Goal: Task Accomplishment & Management: Use online tool/utility

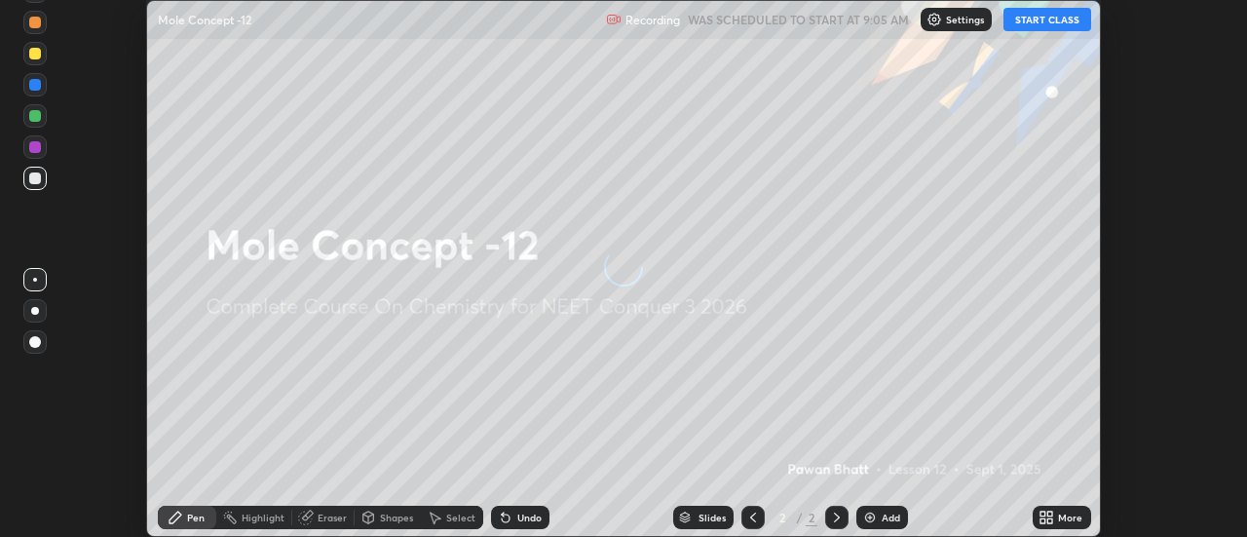
scroll to position [537, 1247]
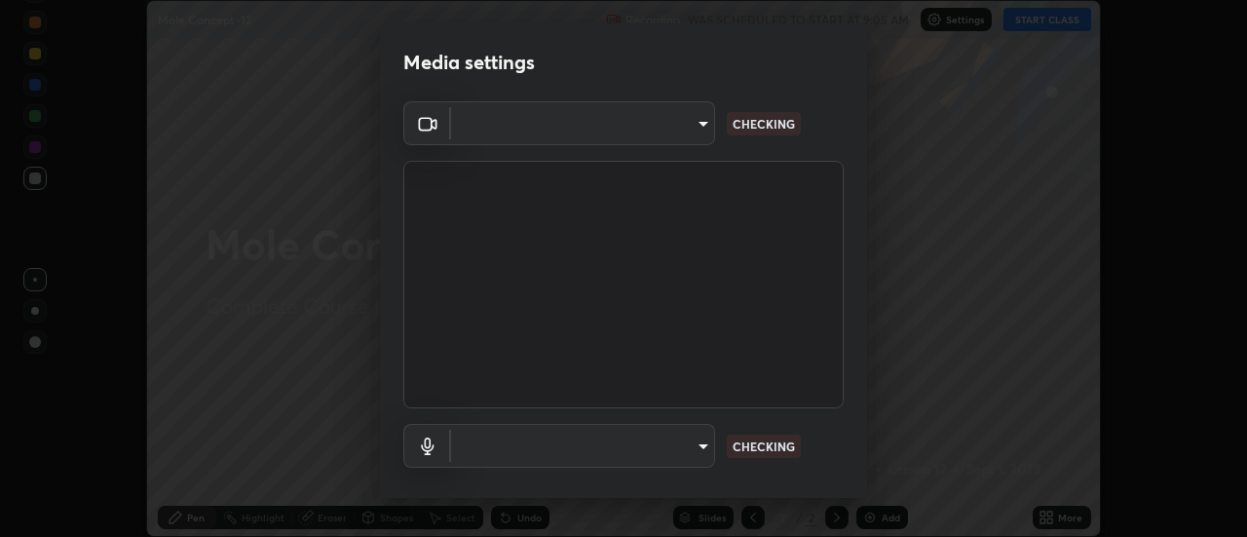
click at [669, 444] on body "Erase all Mole Concept -12 Recording WAS SCHEDULED TO START AT 9:05 AM Settings…" at bounding box center [623, 268] width 1247 height 537
type input "cf8053163bb2f7d6ecf3d6bd7b4235d237b850a42bc303a0614f26eb784a67d0"
type input "communications"
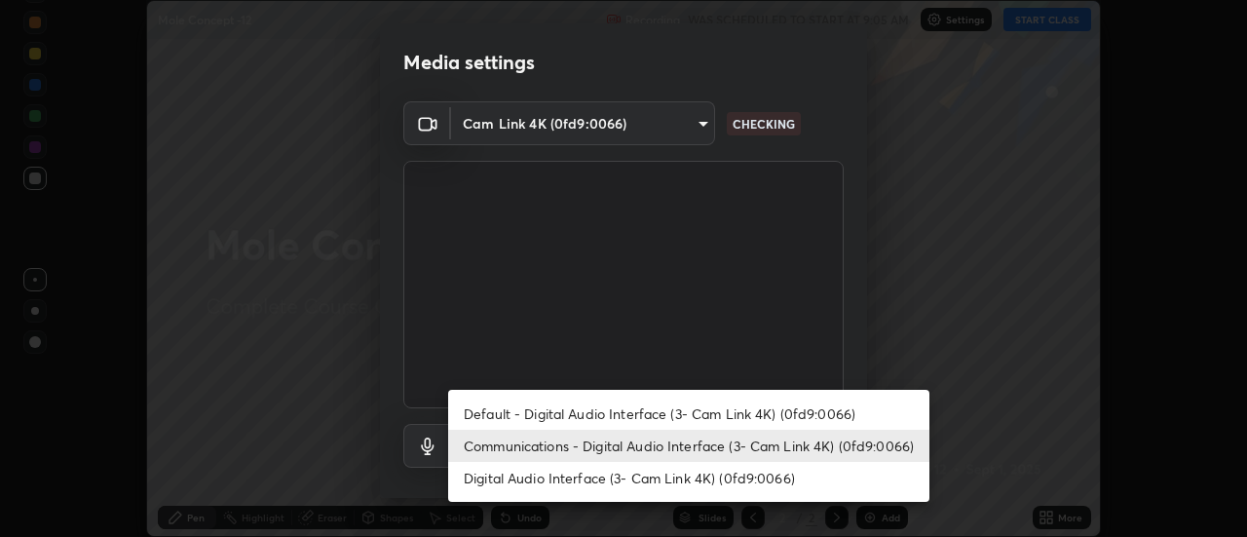
click at [702, 450] on li "Communications - Digital Audio Interface (3- Cam Link 4K) (0fd9:0066)" at bounding box center [688, 446] width 481 height 32
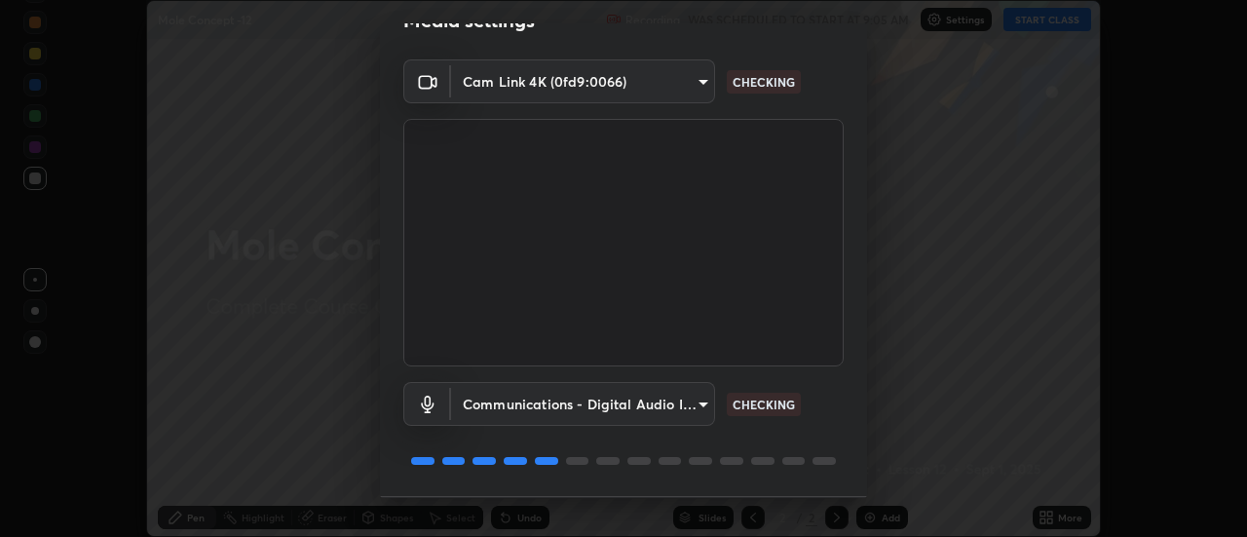
scroll to position [68, 0]
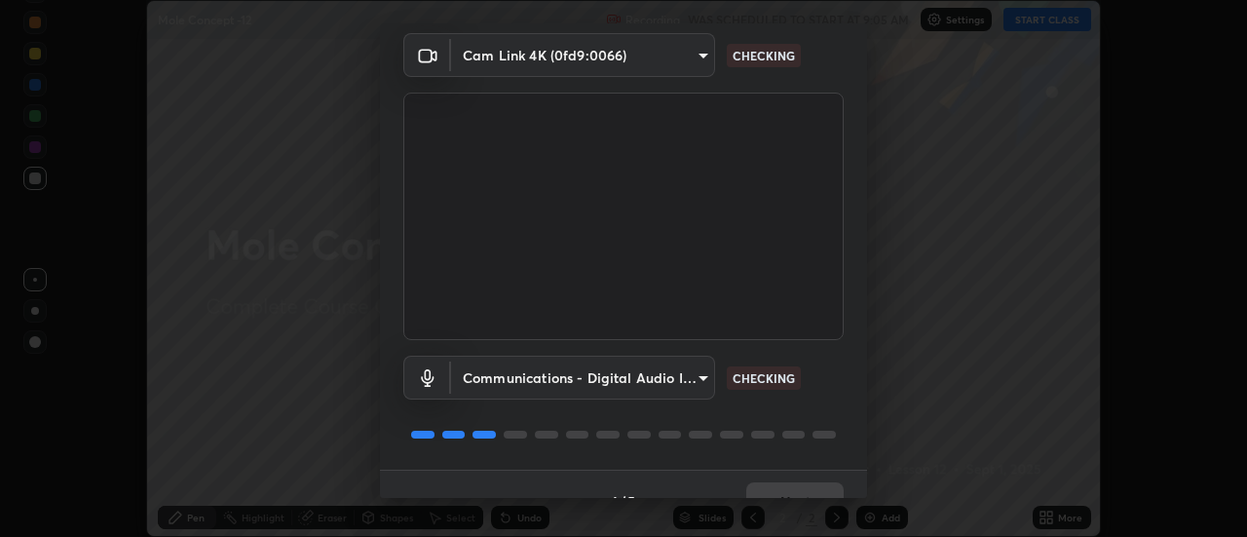
click at [838, 441] on div at bounding box center [623, 434] width 441 height 23
click at [815, 488] on button "Next" at bounding box center [795, 501] width 97 height 39
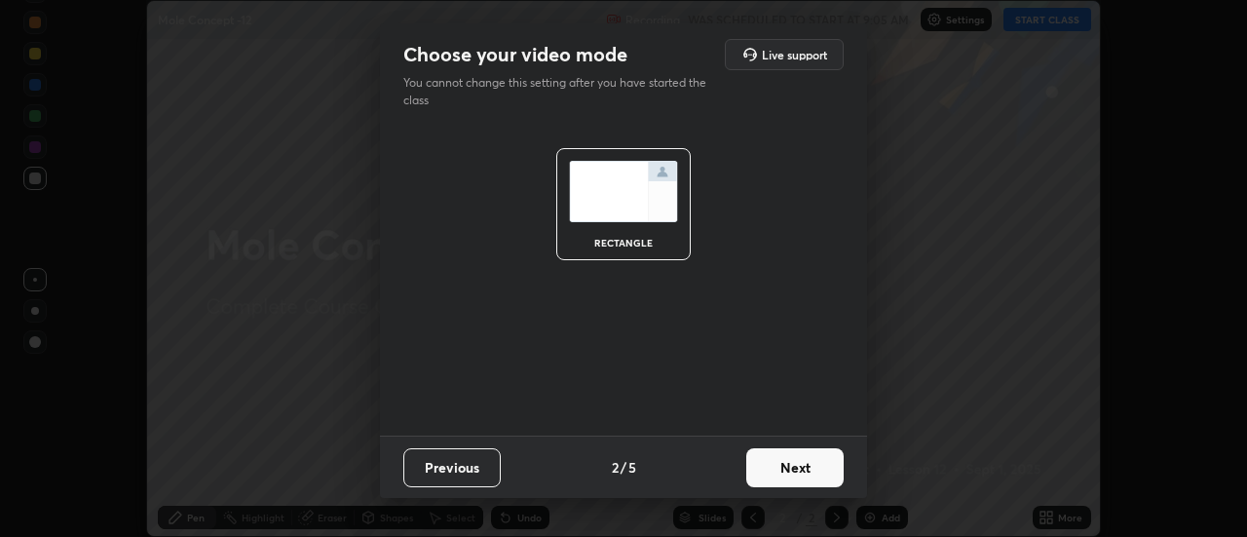
click at [820, 482] on button "Next" at bounding box center [795, 467] width 97 height 39
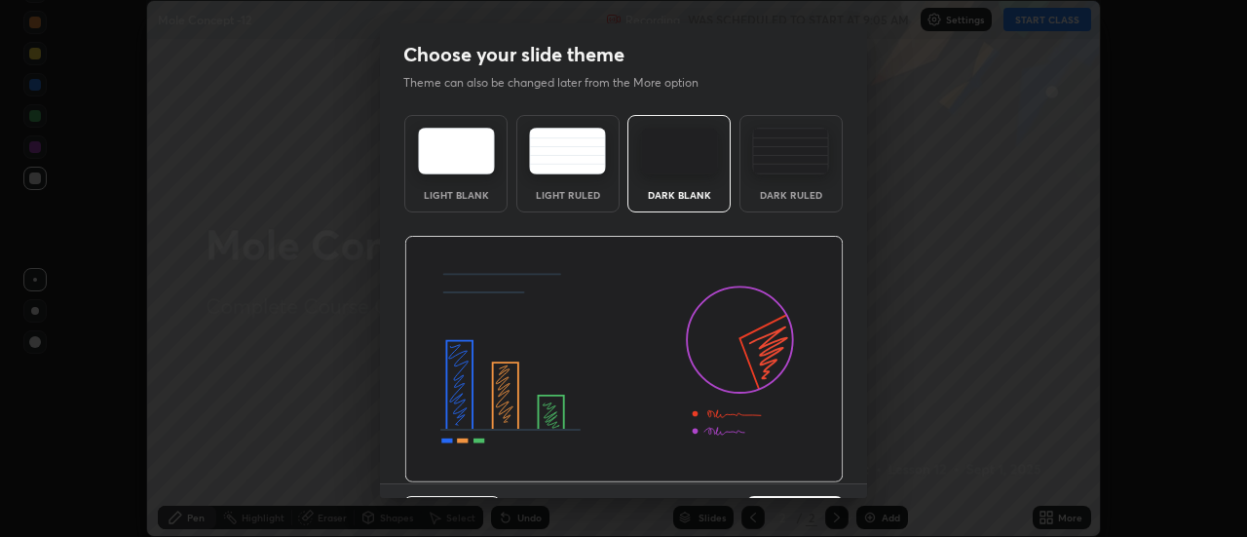
click at [830, 498] on div "Choose your slide theme Theme can also be changed later from the More option Li…" at bounding box center [623, 268] width 1247 height 537
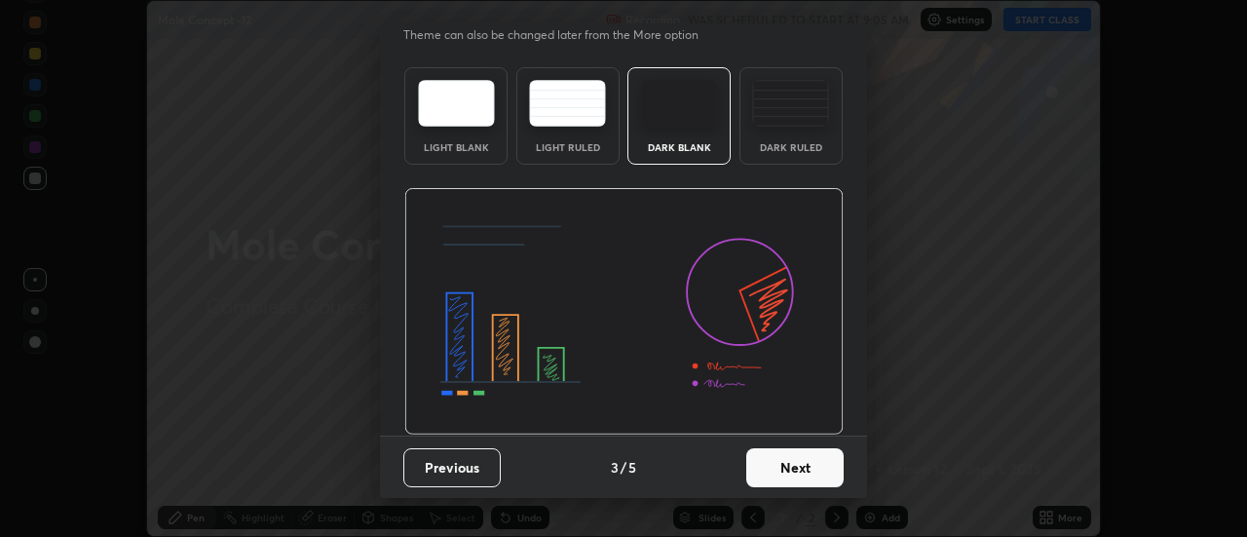
click at [834, 464] on button "Next" at bounding box center [795, 467] width 97 height 39
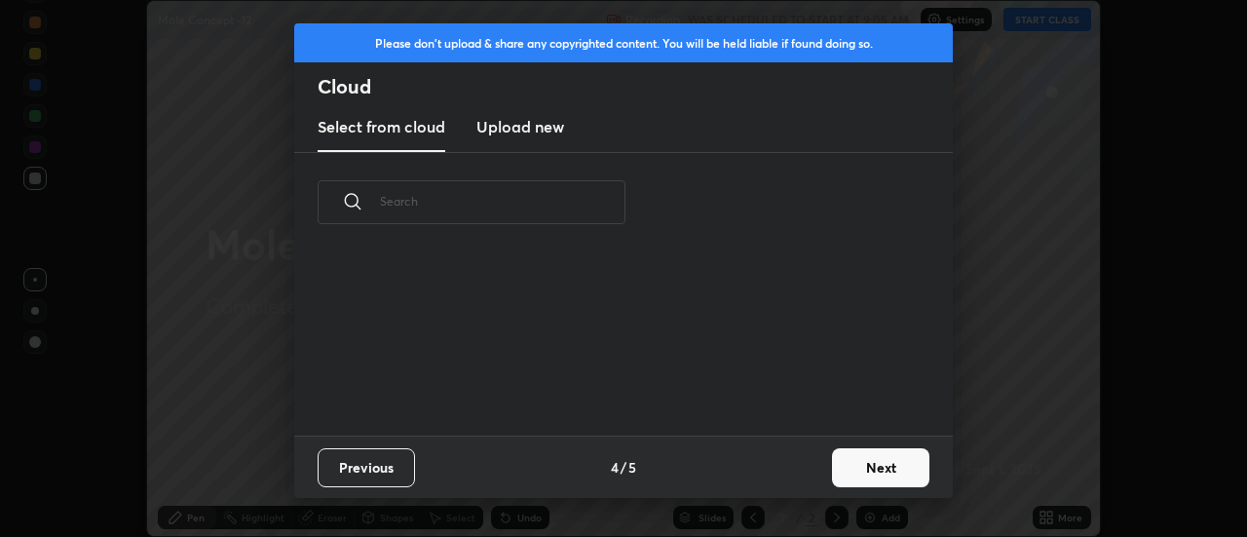
scroll to position [0, 0]
click at [865, 472] on button "Next" at bounding box center [880, 467] width 97 height 39
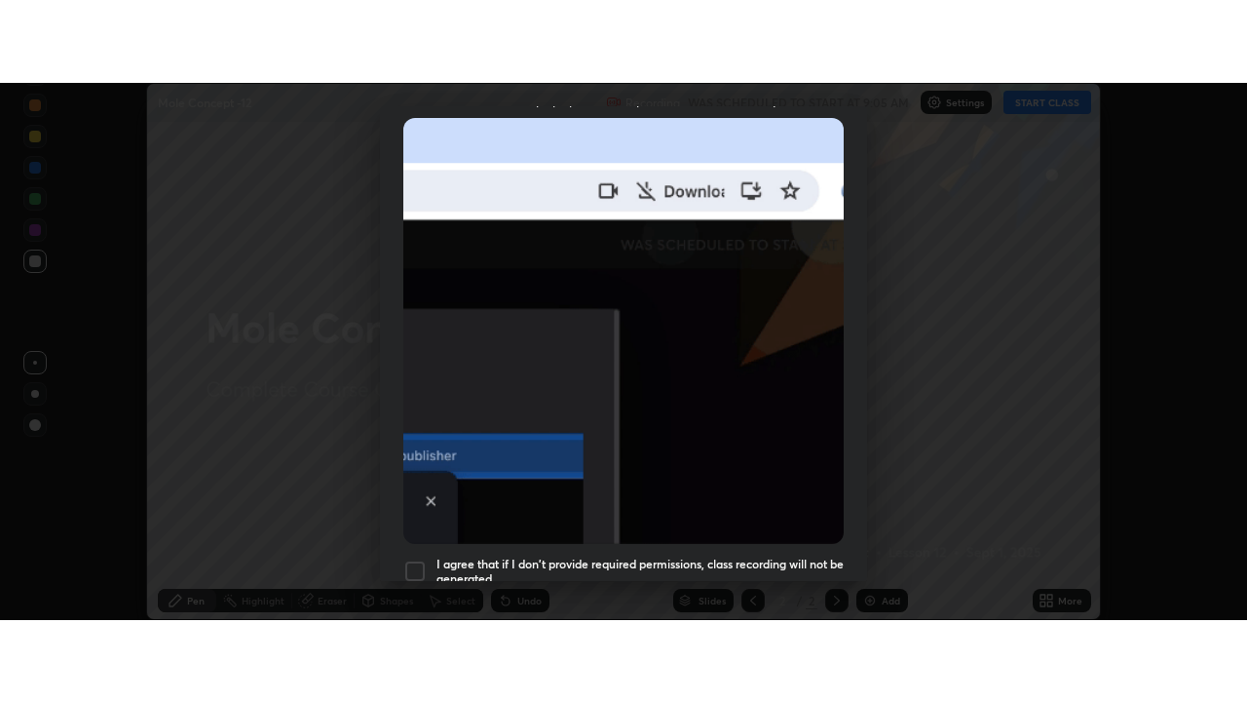
scroll to position [500, 0]
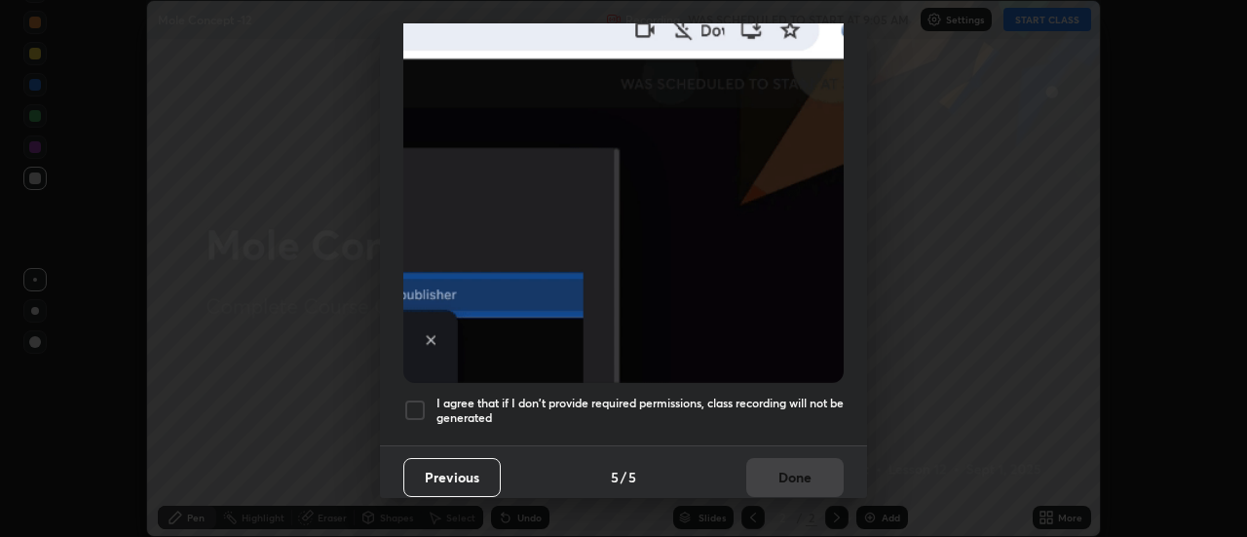
click at [423, 399] on div at bounding box center [414, 410] width 23 height 23
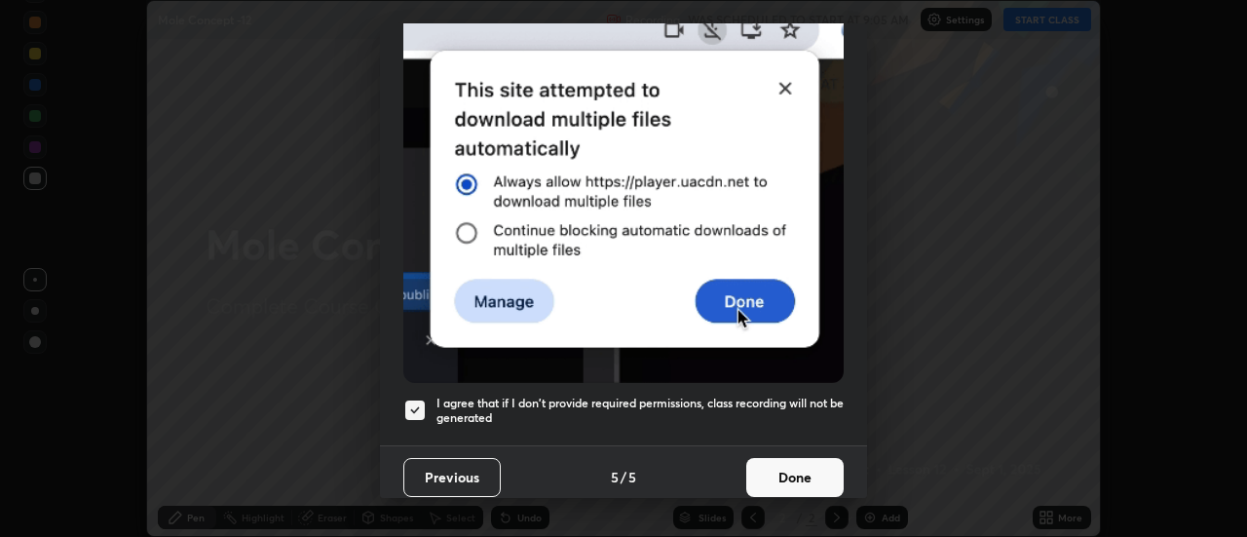
click at [765, 459] on button "Done" at bounding box center [795, 477] width 97 height 39
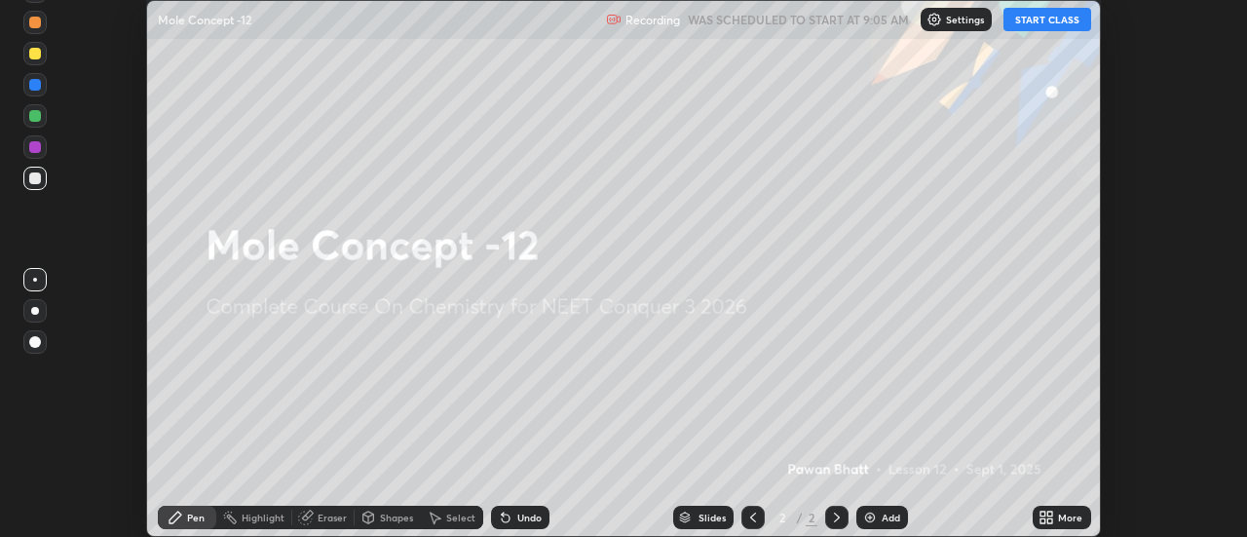
click at [1045, 19] on button "START CLASS" at bounding box center [1048, 19] width 88 height 23
click at [1051, 514] on icon at bounding box center [1051, 514] width 5 height 5
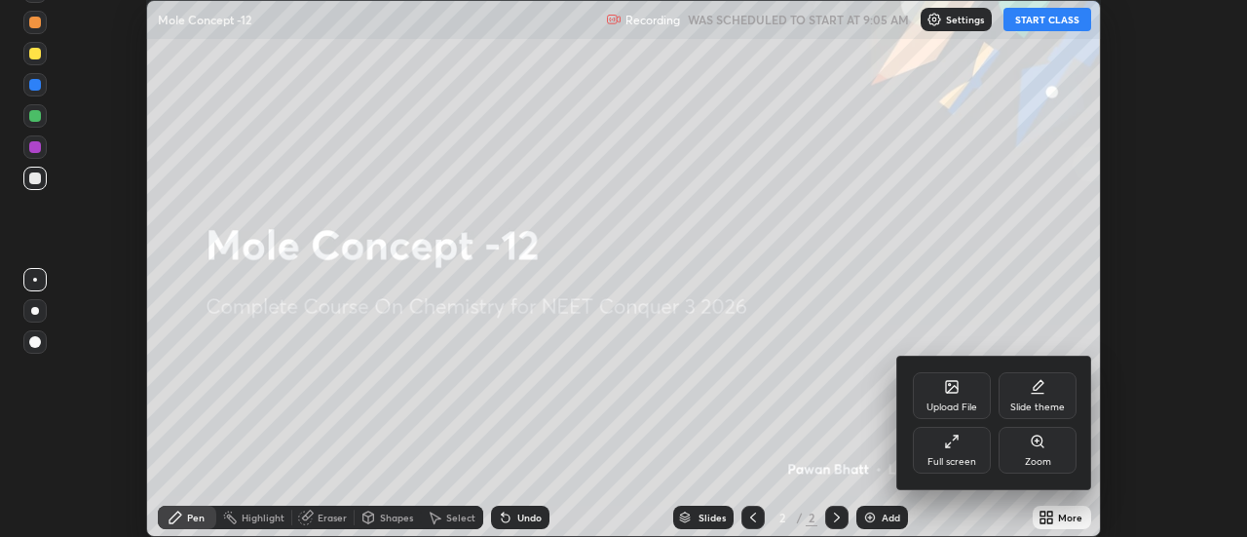
click at [946, 452] on div "Full screen" at bounding box center [952, 450] width 78 height 47
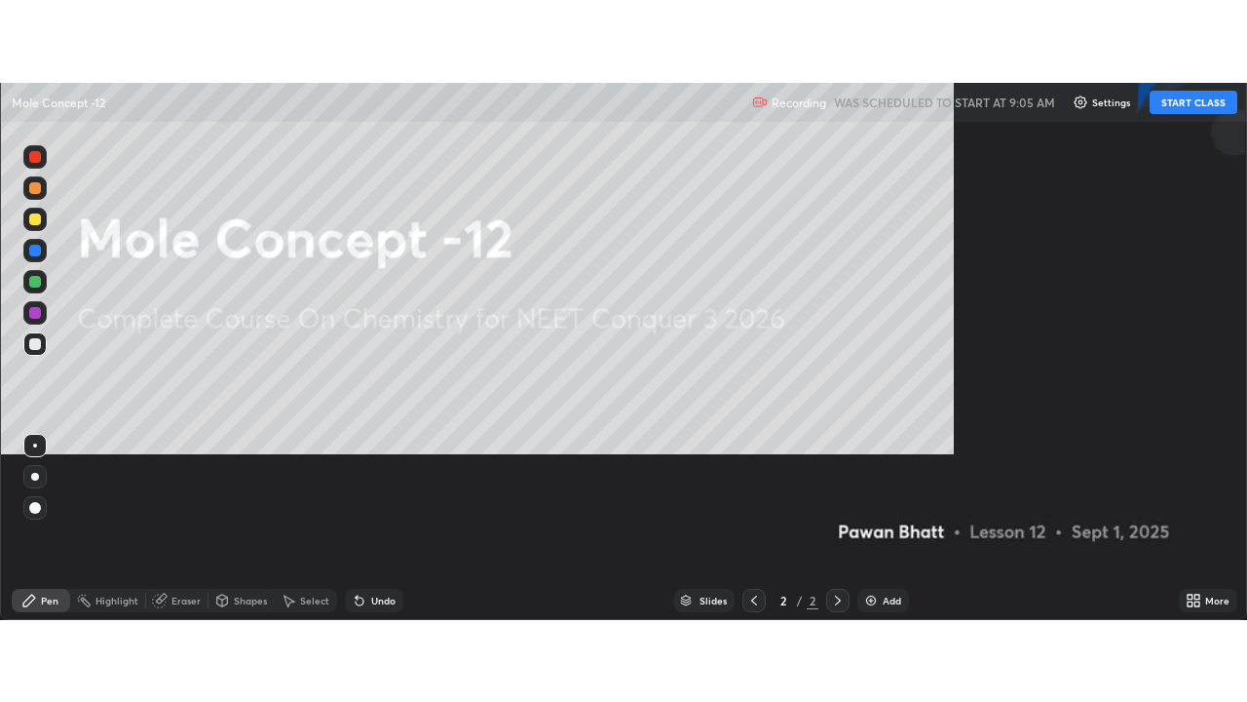
scroll to position [702, 1247]
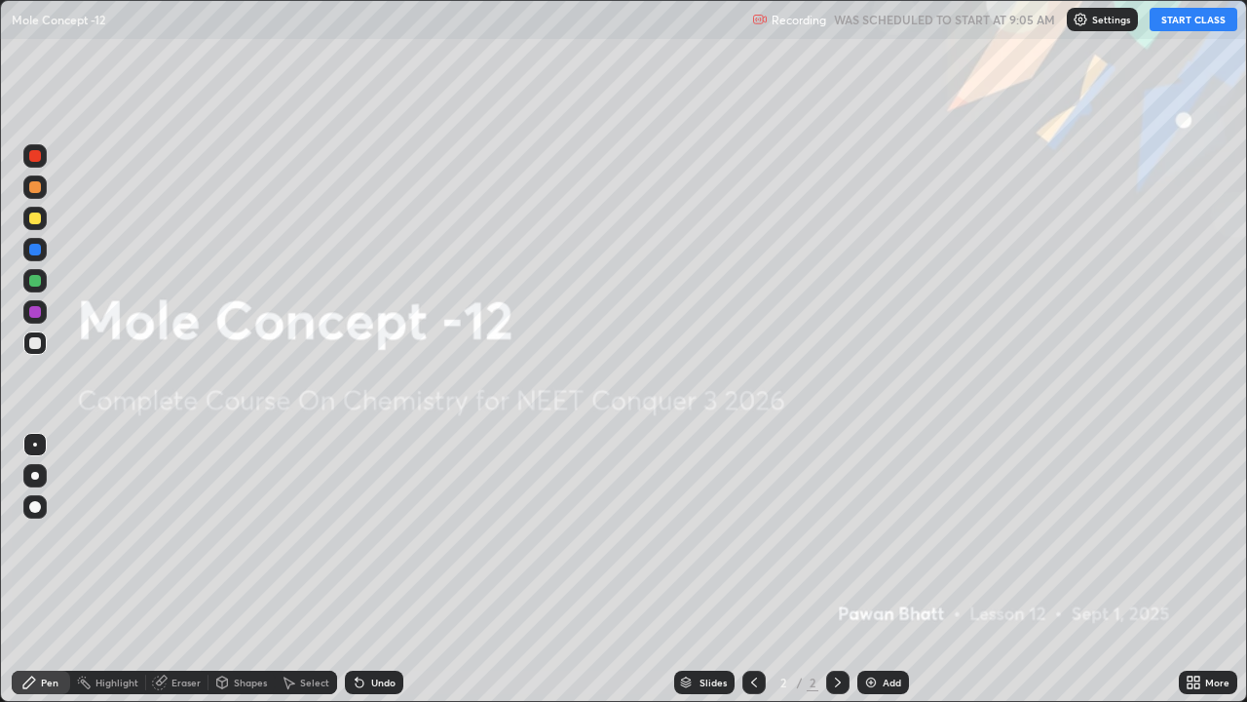
click at [880, 536] on div "Add" at bounding box center [884, 682] width 52 height 23
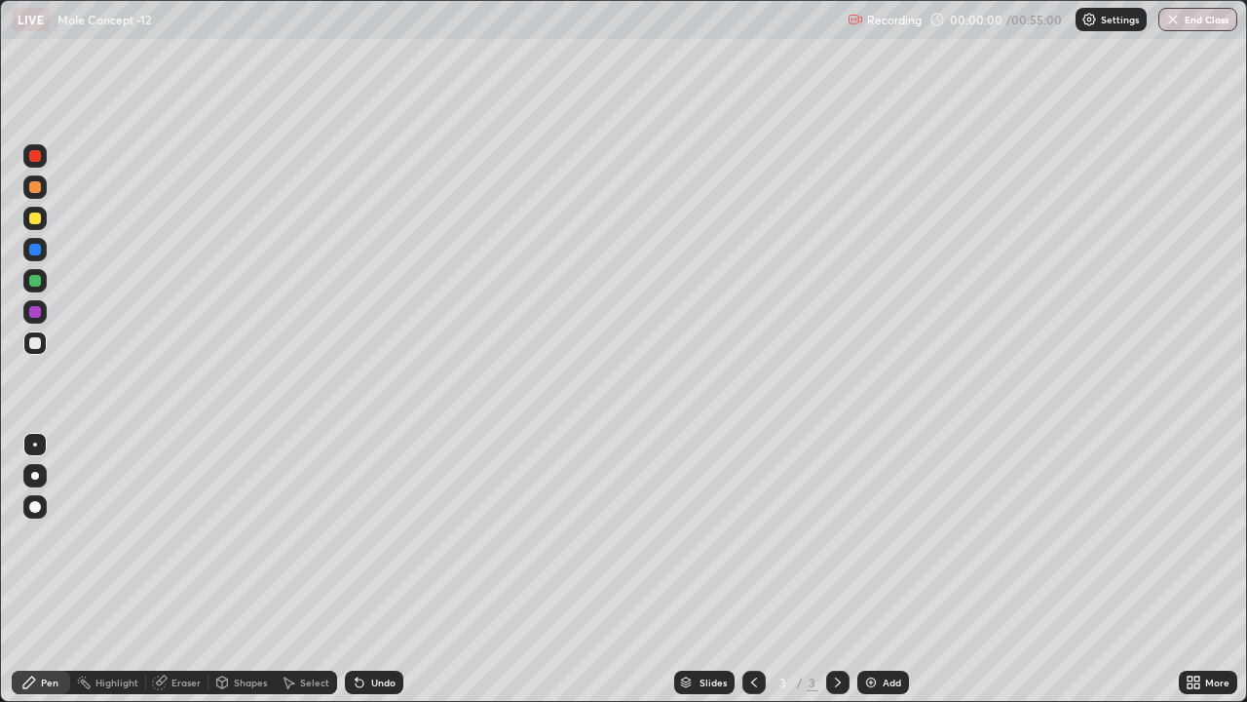
click at [44, 474] on div at bounding box center [34, 475] width 23 height 23
click at [35, 220] on div at bounding box center [35, 218] width 12 height 12
click at [862, 536] on div "Add" at bounding box center [884, 682] width 52 height 23
click at [751, 536] on icon at bounding box center [755, 682] width 16 height 16
click at [836, 536] on icon at bounding box center [838, 682] width 16 height 16
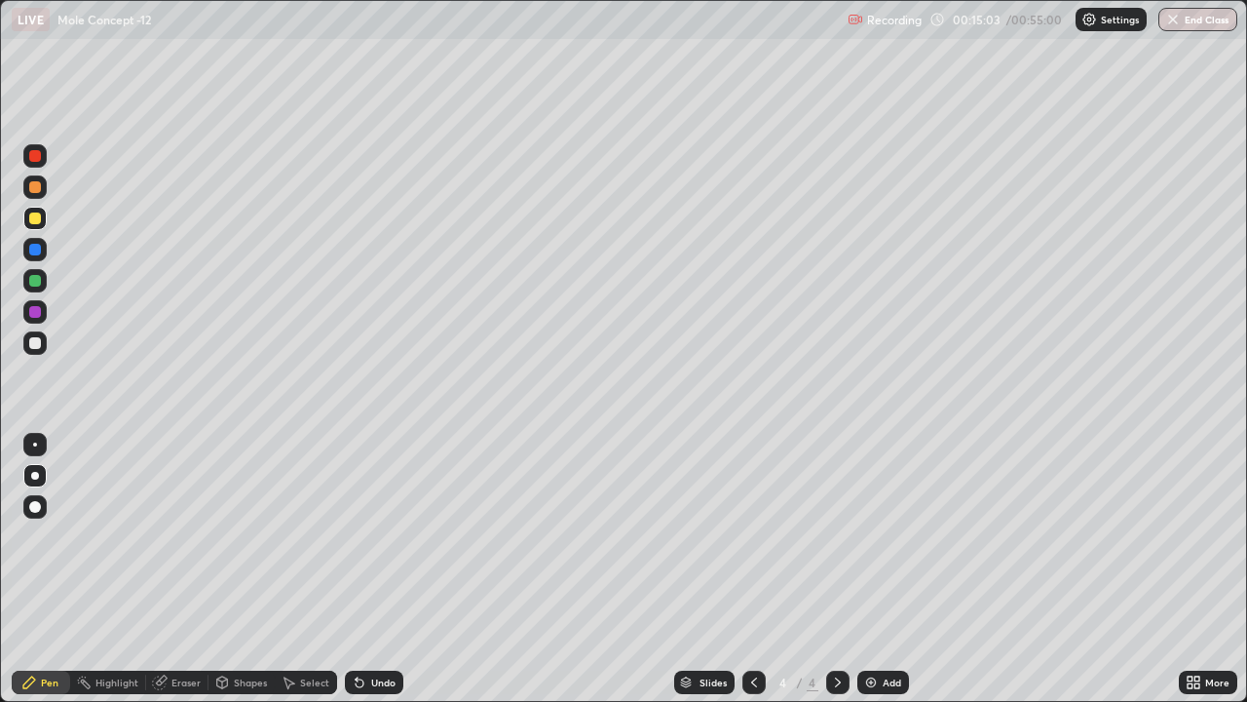
click at [385, 536] on div "Undo" at bounding box center [383, 682] width 24 height 10
click at [188, 536] on div "Eraser" at bounding box center [186, 682] width 29 height 10
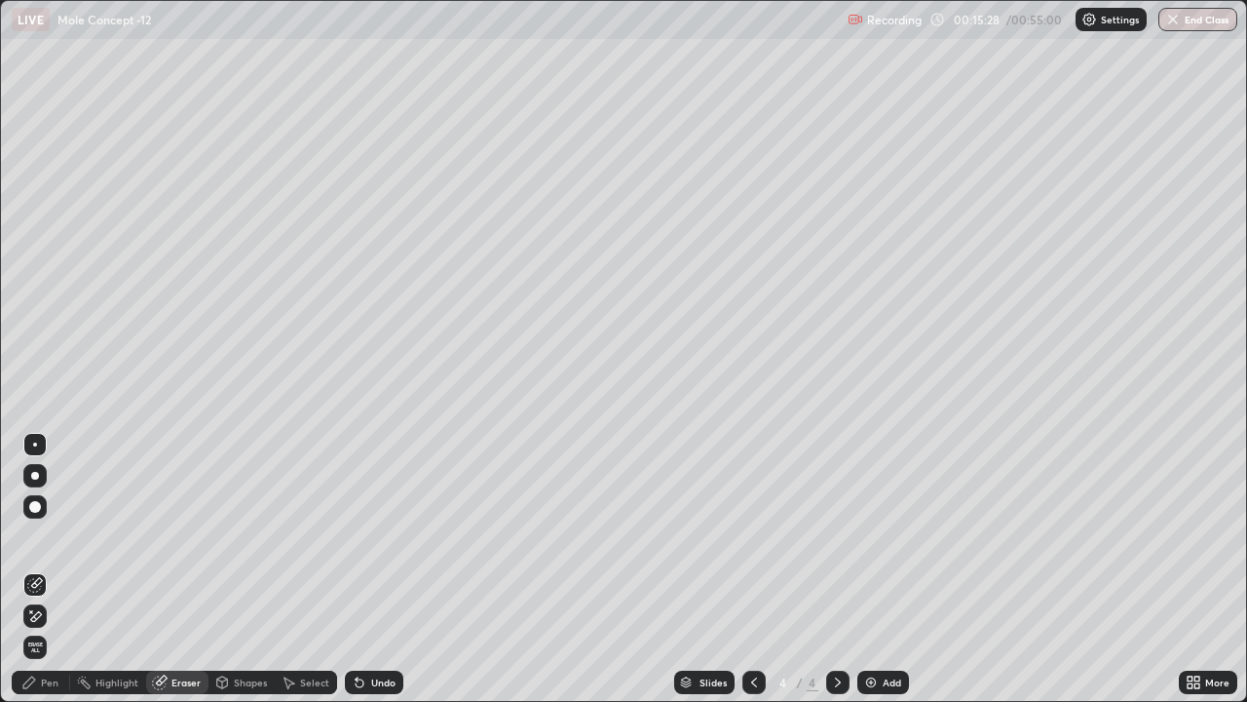
click at [46, 536] on div "Pen" at bounding box center [50, 682] width 18 height 10
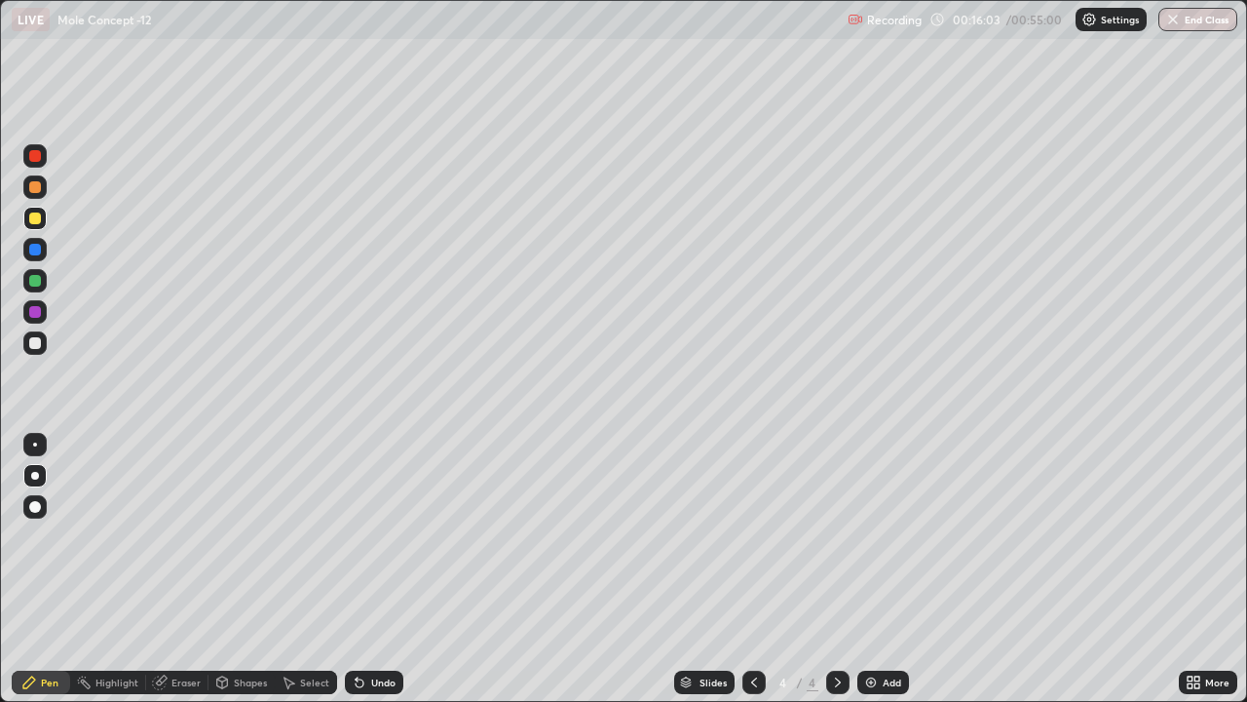
click at [375, 536] on div "Undo" at bounding box center [383, 682] width 24 height 10
click at [34, 312] on div at bounding box center [35, 312] width 12 height 12
click at [40, 348] on div at bounding box center [34, 342] width 23 height 23
click at [30, 218] on div at bounding box center [35, 218] width 12 height 12
click at [40, 279] on div at bounding box center [35, 281] width 12 height 12
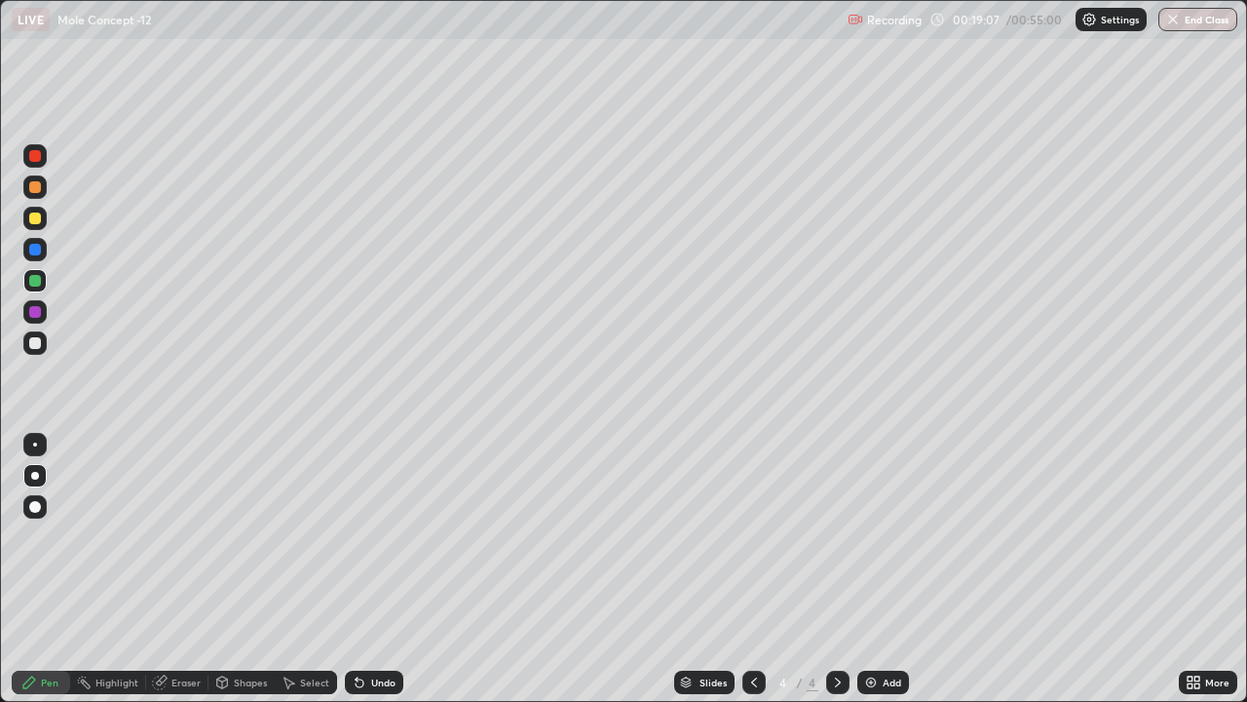
click at [357, 536] on icon at bounding box center [360, 683] width 8 height 8
click at [363, 536] on icon at bounding box center [360, 682] width 16 height 16
click at [33, 312] on div at bounding box center [35, 312] width 12 height 12
click at [35, 347] on div at bounding box center [35, 343] width 12 height 12
click at [874, 536] on img at bounding box center [871, 682] width 16 height 16
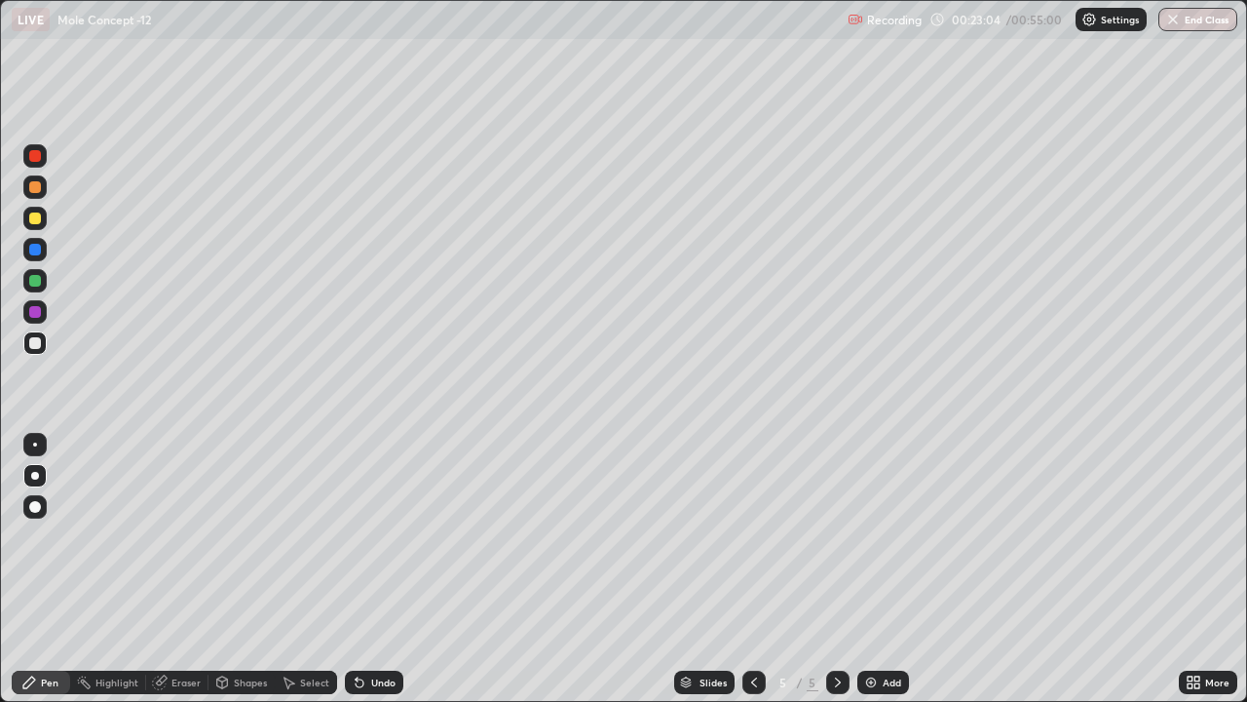
click at [40, 217] on div at bounding box center [35, 218] width 12 height 12
click at [870, 536] on img at bounding box center [871, 682] width 16 height 16
click at [38, 342] on div at bounding box center [35, 343] width 12 height 12
click at [364, 536] on div "Undo" at bounding box center [374, 682] width 58 height 23
click at [363, 536] on div "Undo" at bounding box center [374, 682] width 58 height 23
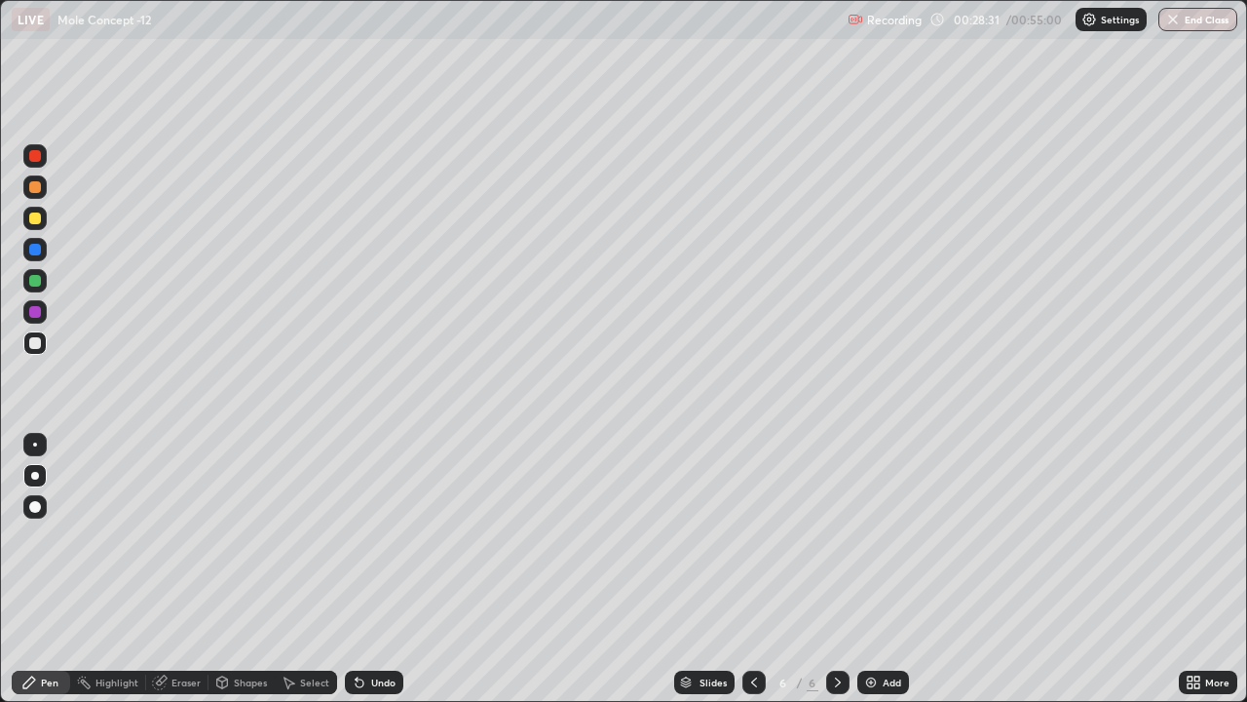
click at [34, 282] on div at bounding box center [35, 281] width 12 height 12
click at [361, 536] on icon at bounding box center [360, 683] width 8 height 8
click at [364, 536] on div "Undo" at bounding box center [374, 682] width 58 height 23
click at [38, 334] on div at bounding box center [34, 342] width 23 height 23
click at [36, 189] on div at bounding box center [35, 187] width 12 height 12
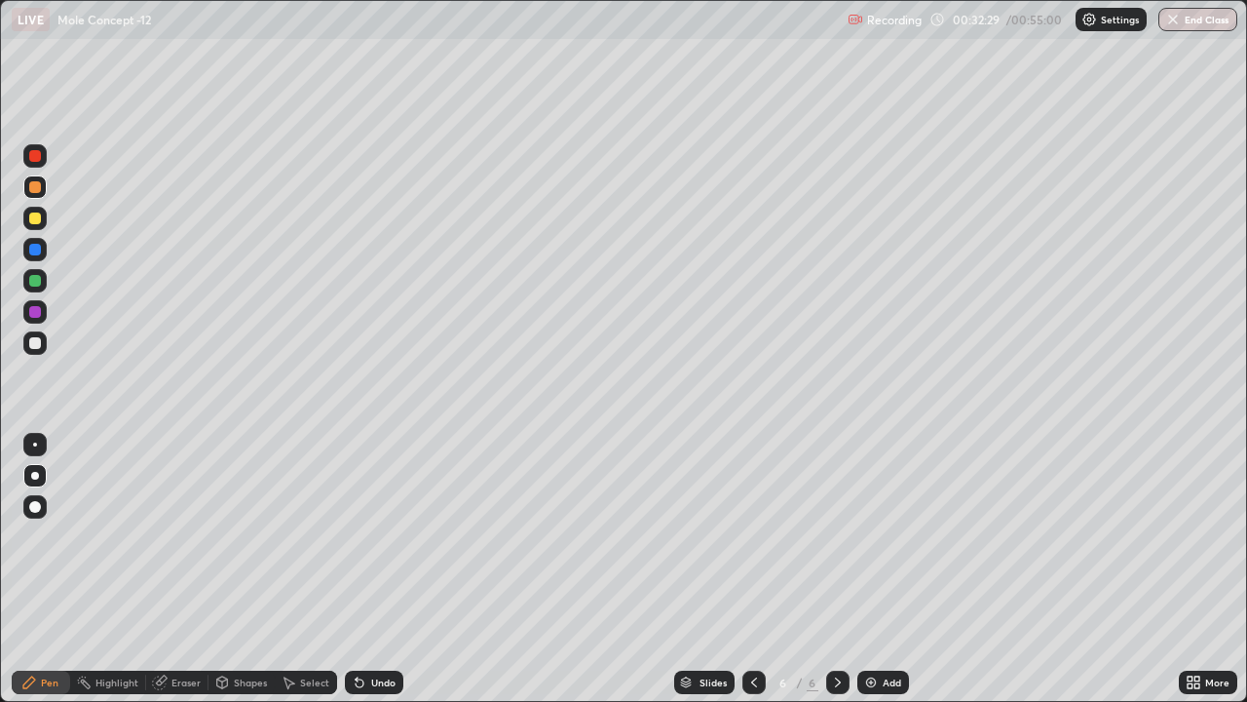
click at [33, 280] on div at bounding box center [35, 281] width 12 height 12
click at [35, 219] on div at bounding box center [35, 218] width 12 height 12
click at [887, 536] on div "Add" at bounding box center [892, 682] width 19 height 10
click at [363, 536] on icon at bounding box center [360, 682] width 16 height 16
click at [386, 536] on div "Undo" at bounding box center [374, 682] width 58 height 23
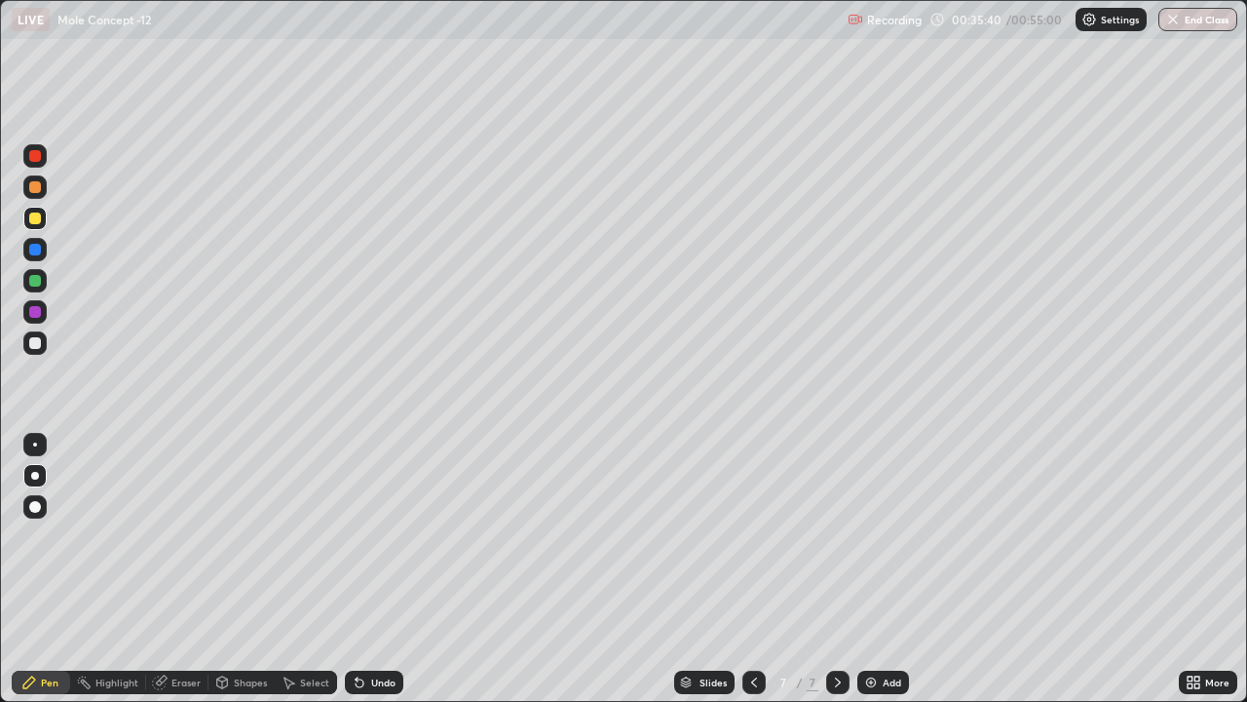
click at [35, 247] on div at bounding box center [35, 250] width 12 height 12
click at [36, 342] on div at bounding box center [35, 343] width 12 height 12
click at [364, 536] on icon at bounding box center [360, 682] width 16 height 16
click at [31, 217] on div at bounding box center [35, 218] width 12 height 12
click at [883, 536] on div "Add" at bounding box center [892, 682] width 19 height 10
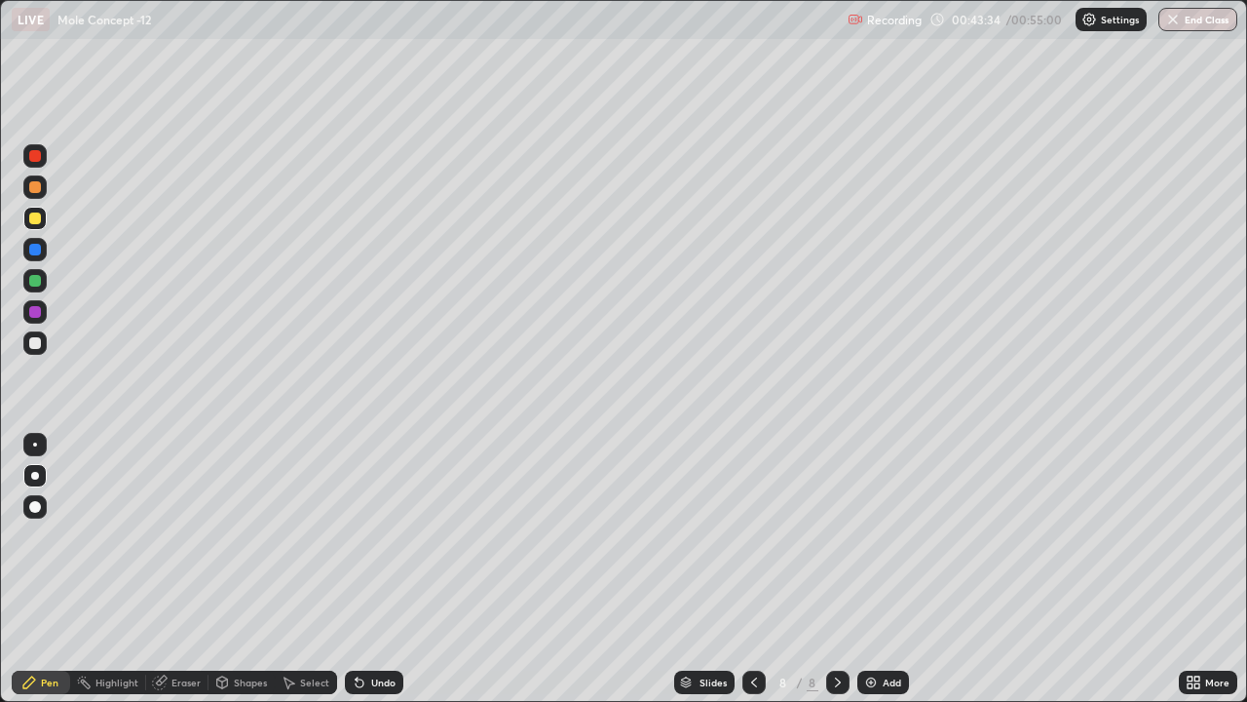
click at [37, 282] on div at bounding box center [35, 281] width 12 height 12
click at [373, 536] on div "Undo" at bounding box center [374, 682] width 58 height 23
click at [377, 536] on div "Undo" at bounding box center [383, 682] width 24 height 10
click at [35, 216] on div at bounding box center [35, 218] width 12 height 12
click at [30, 280] on div at bounding box center [35, 281] width 12 height 12
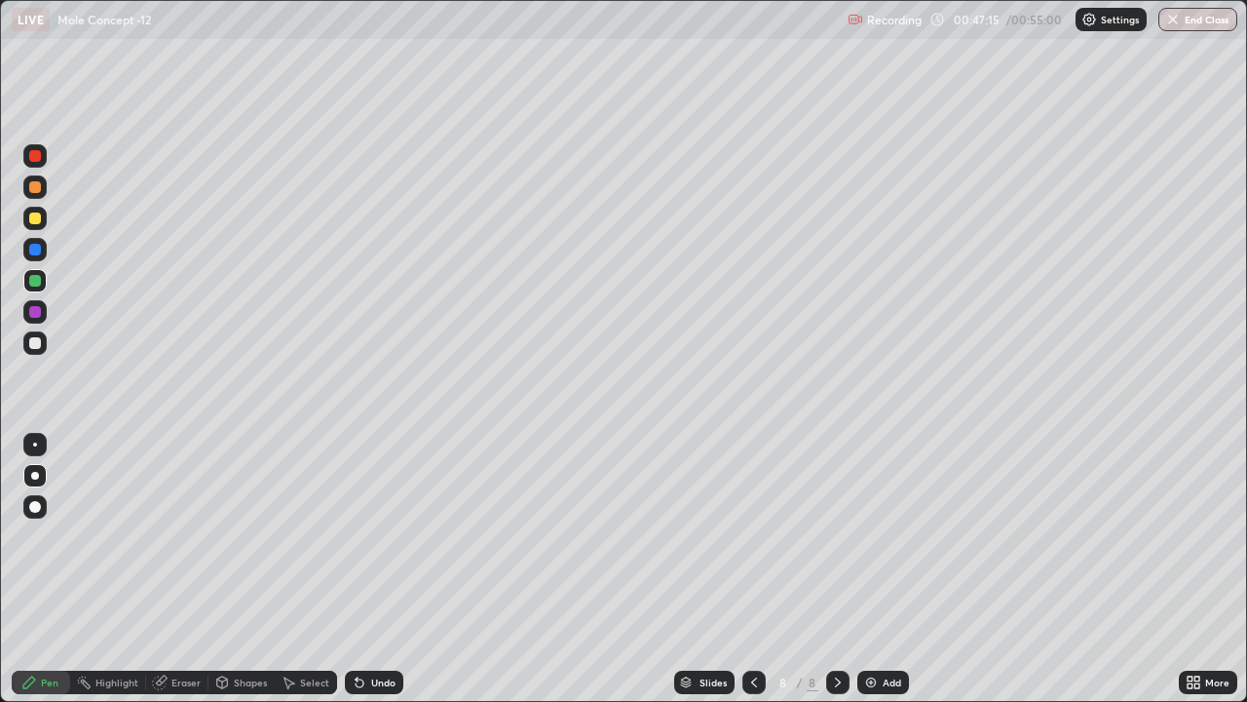
click at [36, 222] on div at bounding box center [35, 218] width 12 height 12
click at [43, 336] on div at bounding box center [34, 342] width 23 height 23
click at [371, 536] on div "Undo" at bounding box center [383, 682] width 24 height 10
click at [377, 536] on div "Undo" at bounding box center [383, 682] width 24 height 10
click at [380, 536] on div "Undo" at bounding box center [374, 682] width 58 height 23
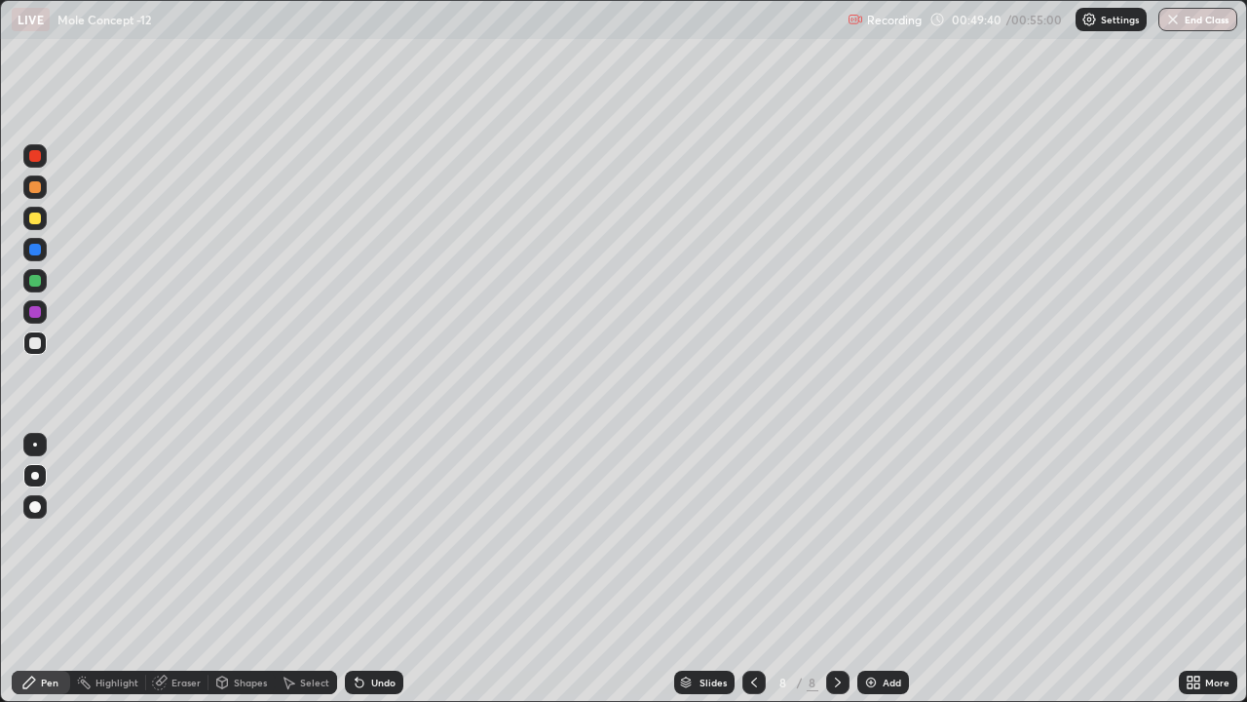
click at [32, 183] on div at bounding box center [35, 187] width 12 height 12
click at [884, 536] on div "Add" at bounding box center [884, 682] width 52 height 23
click at [33, 344] on div at bounding box center [35, 343] width 12 height 12
click at [36, 218] on div at bounding box center [35, 218] width 12 height 12
click at [752, 536] on icon at bounding box center [754, 682] width 6 height 10
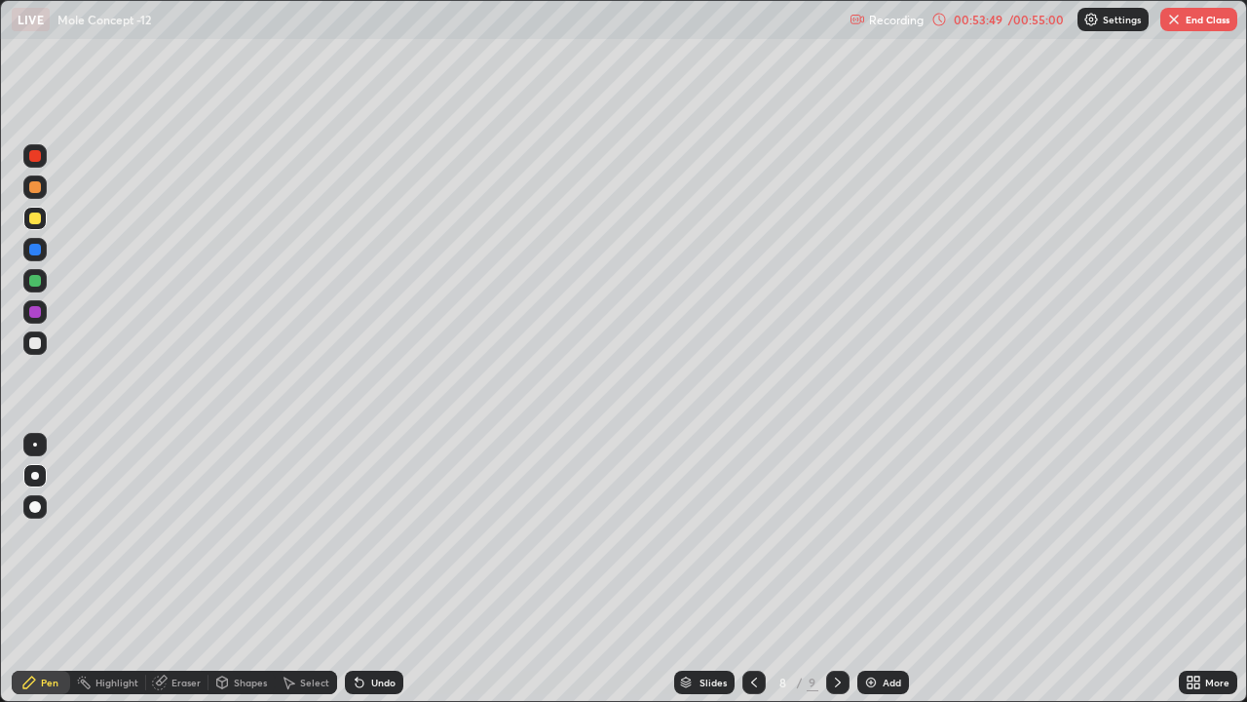
click at [837, 536] on icon at bounding box center [838, 682] width 16 height 16
click at [381, 536] on div "Undo" at bounding box center [383, 682] width 24 height 10
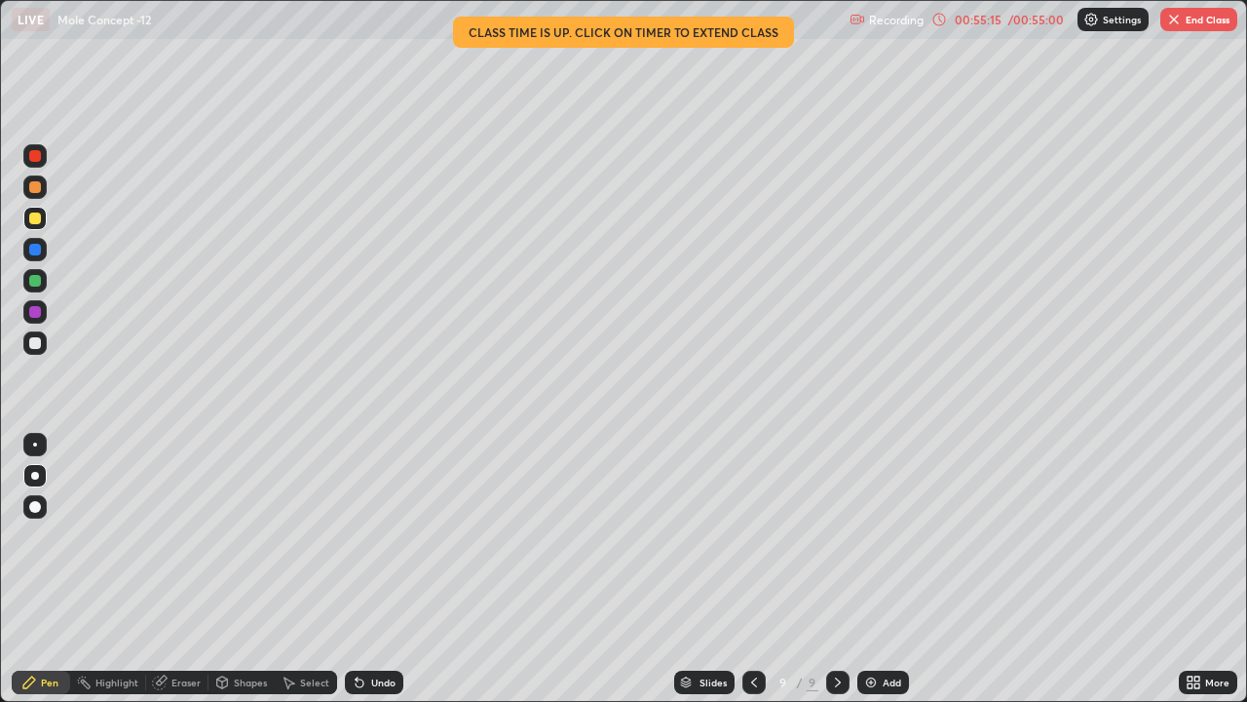
click at [1016, 18] on div "/ 00:55:00" at bounding box center [1036, 20] width 60 height 12
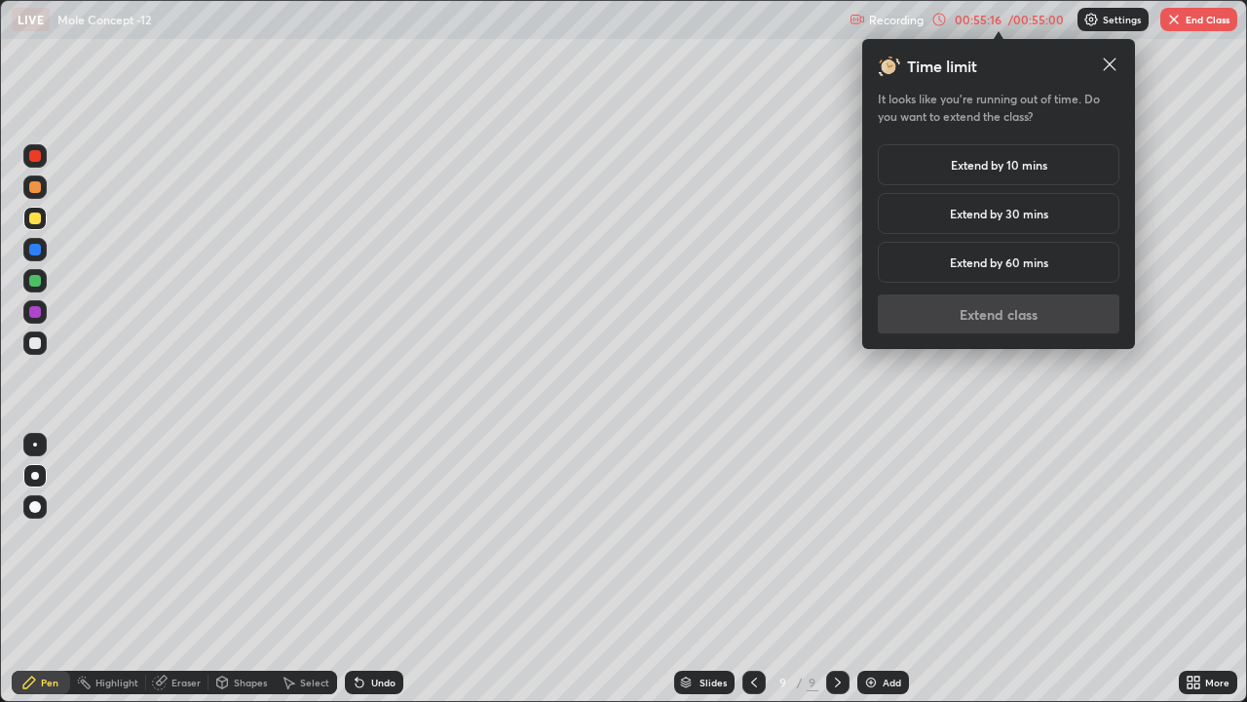
click at [952, 163] on h5 "Extend by 10 mins" at bounding box center [999, 165] width 96 height 18
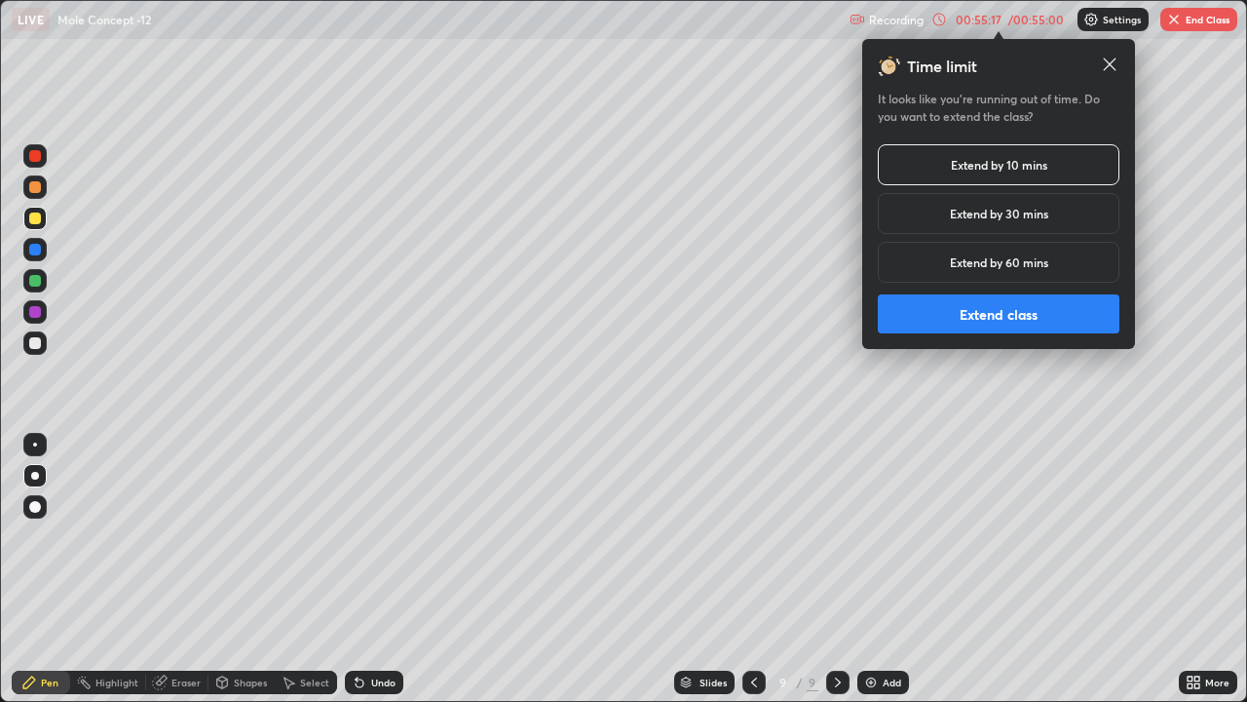
click at [928, 318] on button "Extend class" at bounding box center [999, 313] width 242 height 39
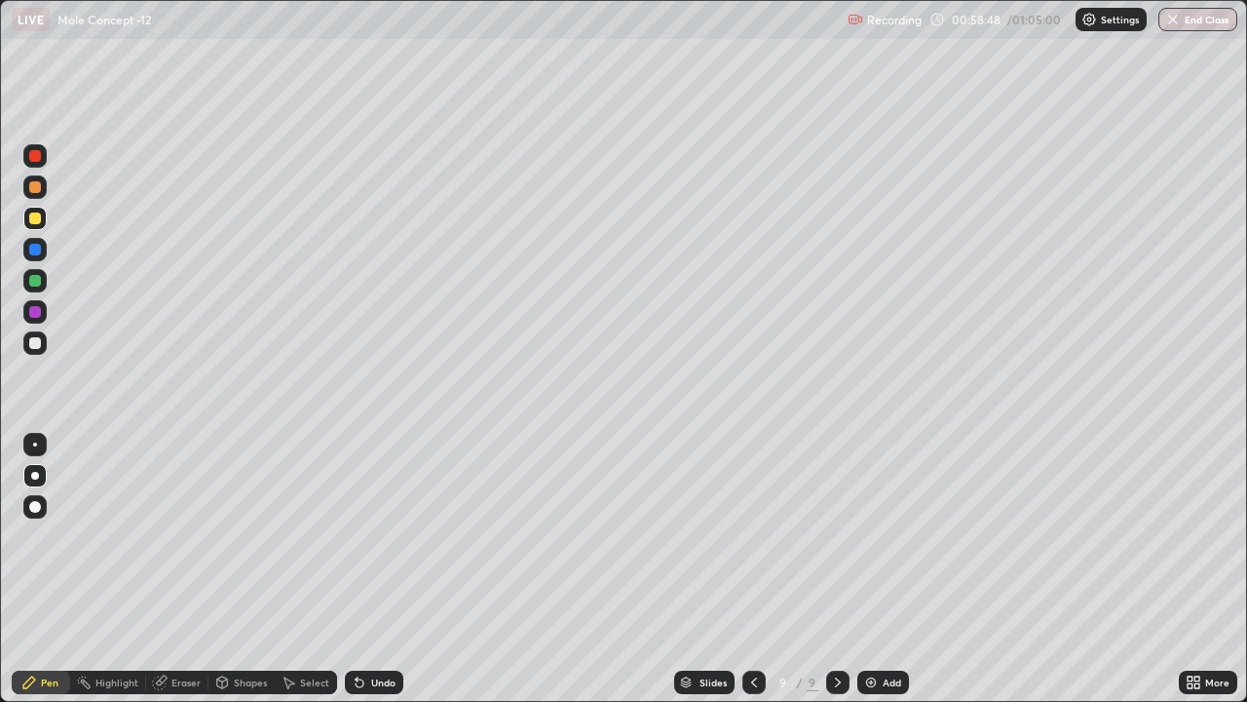
click at [1173, 21] on img "button" at bounding box center [1174, 20] width 16 height 16
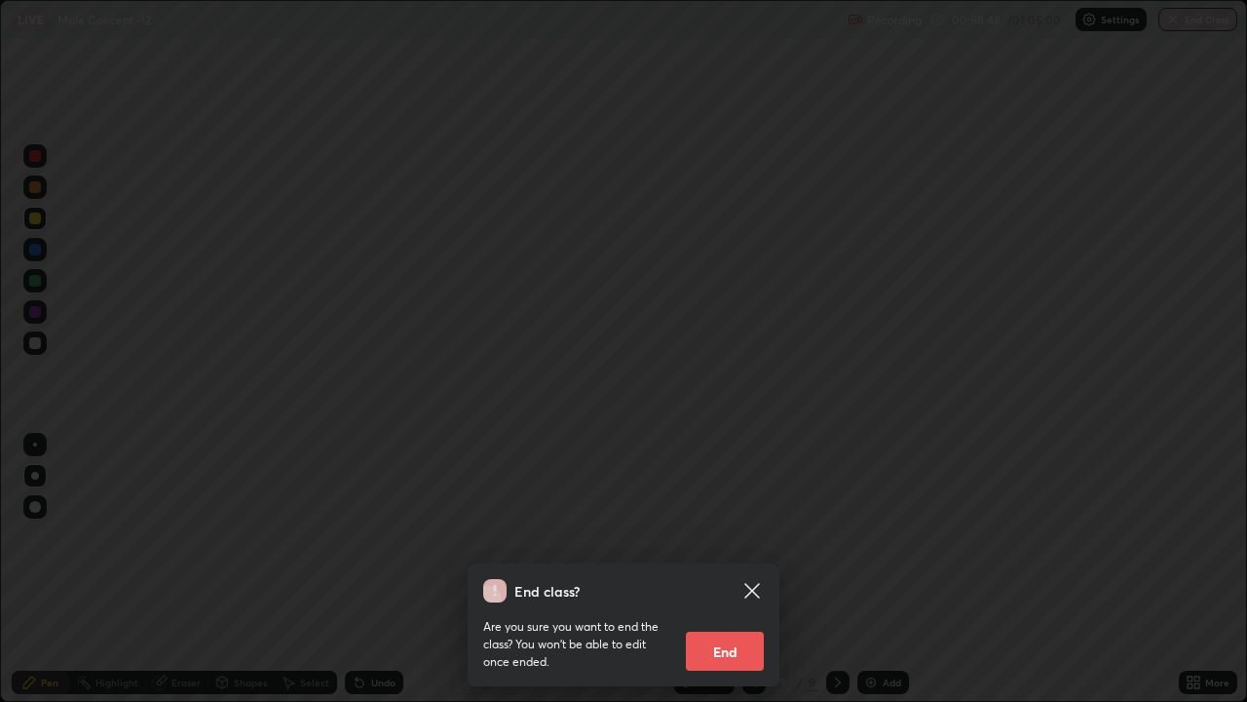
click at [1173, 21] on div at bounding box center [623, 351] width 1247 height 702
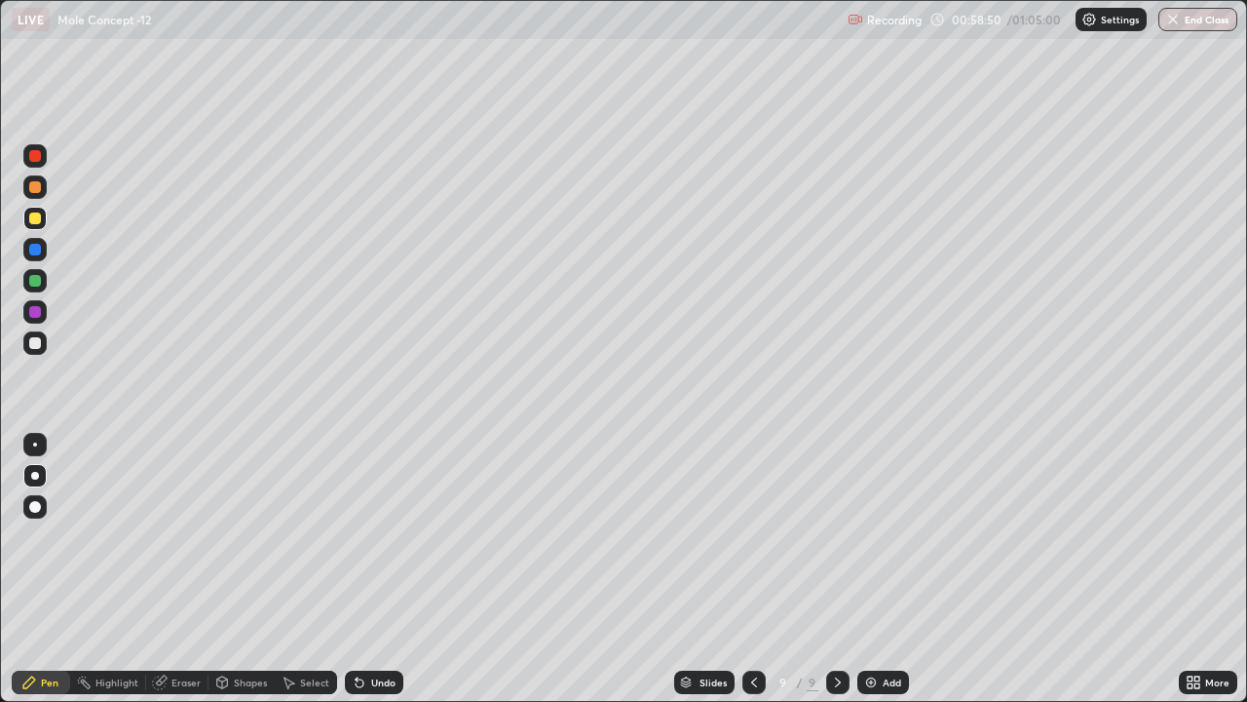
click at [1191, 22] on button "End Class" at bounding box center [1198, 19] width 79 height 23
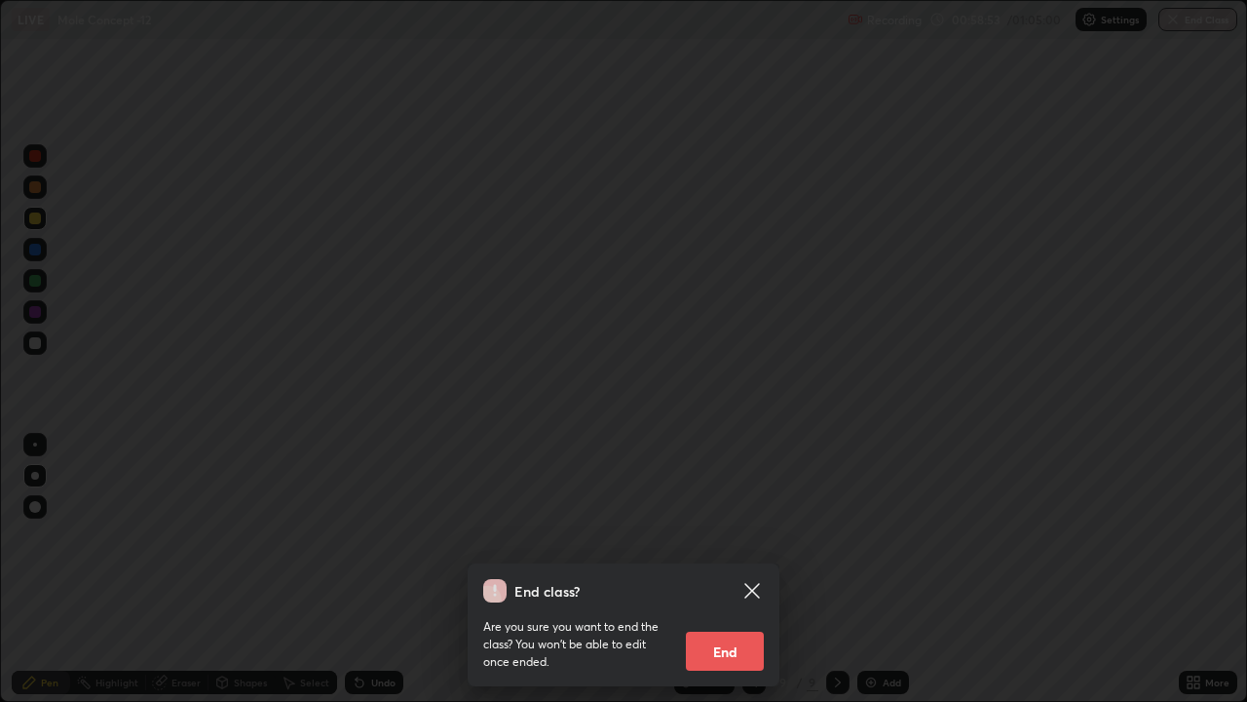
click at [714, 536] on button "End" at bounding box center [725, 651] width 78 height 39
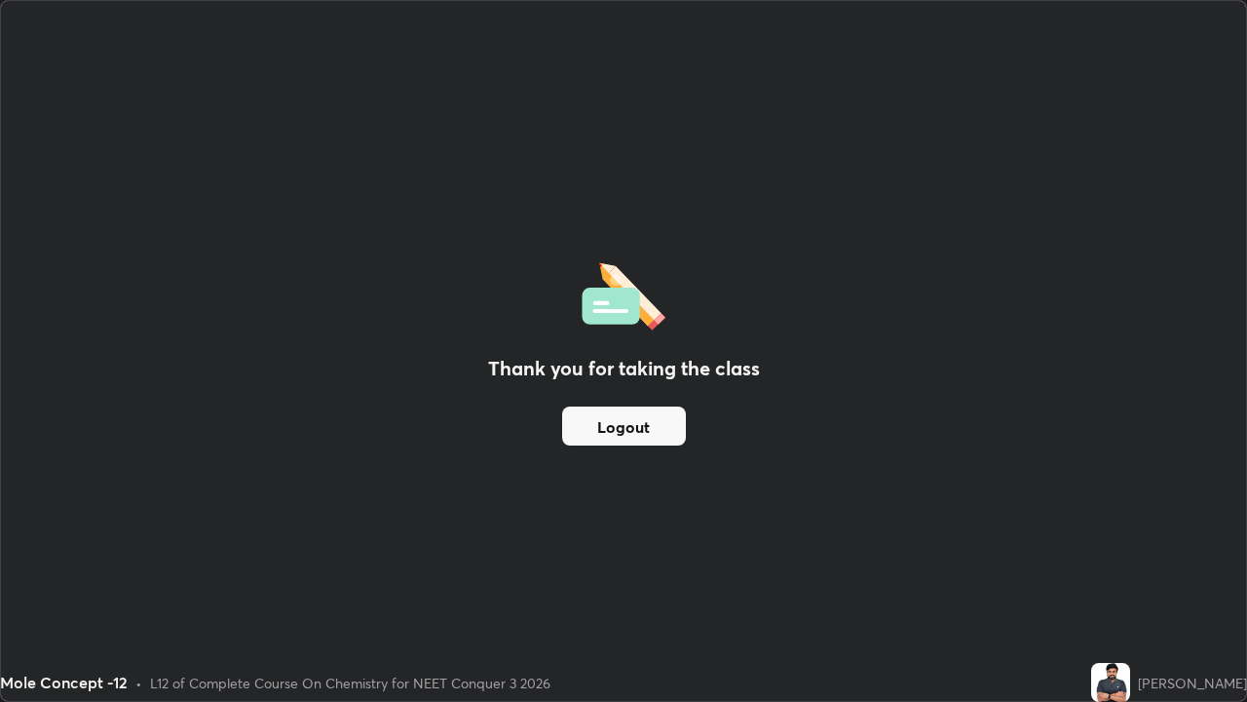
click at [644, 425] on button "Logout" at bounding box center [624, 425] width 124 height 39
